Goal: Check status: Check status

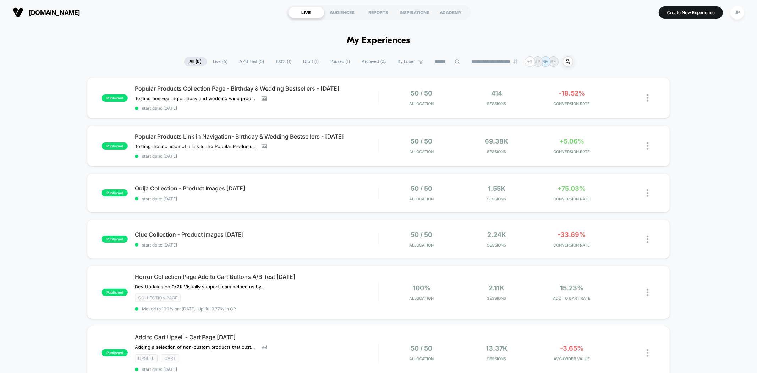
click at [739, 121] on div "published Popular Products Collection Page - Birthday & Wedding Bestsellers - […" at bounding box center [378, 299] width 757 height 444
click at [703, 131] on div "published Popular Products Collection Page - Birthday & Wedding Bestsellers - […" at bounding box center [378, 299] width 757 height 444
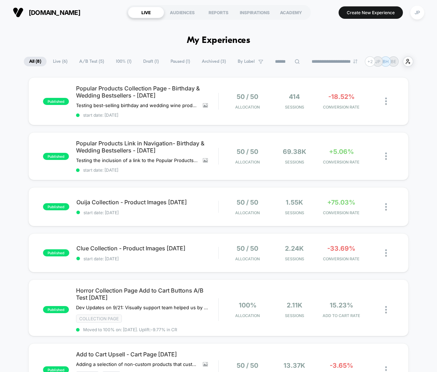
click at [419, 94] on div "published Popular Products Collection Page - Birthday & Wedding Bestsellers - […" at bounding box center [218, 307] width 437 height 461
click at [423, 187] on div "published Popular Products Collection Page - Birthday & Wedding Bestsellers - […" at bounding box center [218, 307] width 437 height 461
click at [294, 173] on div "published Popular Products Link in Navigation- Birthday & Wedding Bestsellers -…" at bounding box center [218, 156] width 380 height 48
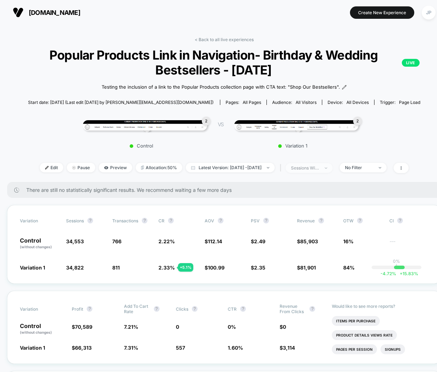
click at [319, 165] on div "sessions with impression" at bounding box center [305, 167] width 28 height 5
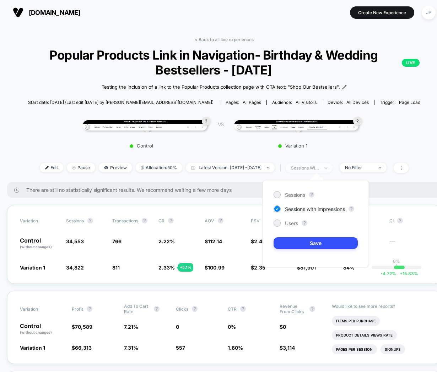
click at [319, 165] on div "sessions with impression" at bounding box center [305, 167] width 28 height 5
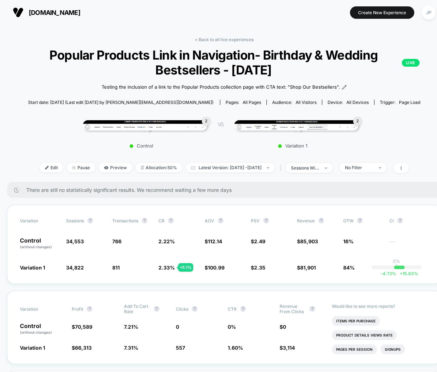
click at [412, 147] on div "2 Control VS 2 Variation 1" at bounding box center [221, 132] width 434 height 40
click at [221, 41] on link "< Back to all live experiences" at bounding box center [224, 39] width 59 height 5
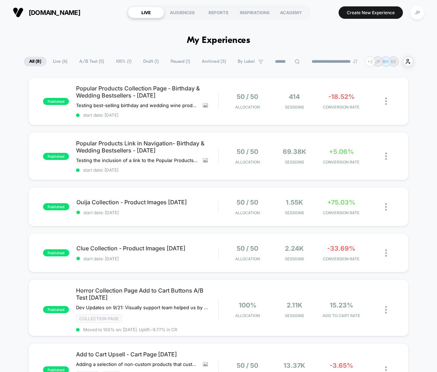
click at [425, 99] on div "published Popular Products Collection Page - Birthday & Wedding Bestsellers - […" at bounding box center [218, 307] width 437 height 461
click at [422, 142] on div "published Popular Products Collection Page - Birthday & Wedding Bestsellers - […" at bounding box center [218, 307] width 437 height 461
click at [421, 147] on div "published Popular Products Collection Page - Birthday & Wedding Bestsellers - […" at bounding box center [218, 307] width 437 height 461
